Goal: Information Seeking & Learning: Learn about a topic

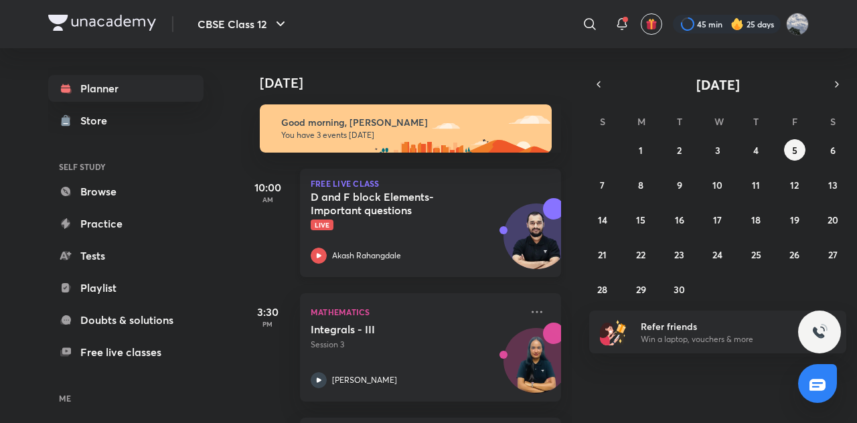
click at [417, 218] on div "D and F block Elements- Important questions Live" at bounding box center [416, 210] width 210 height 40
